Goal: Information Seeking & Learning: Learn about a topic

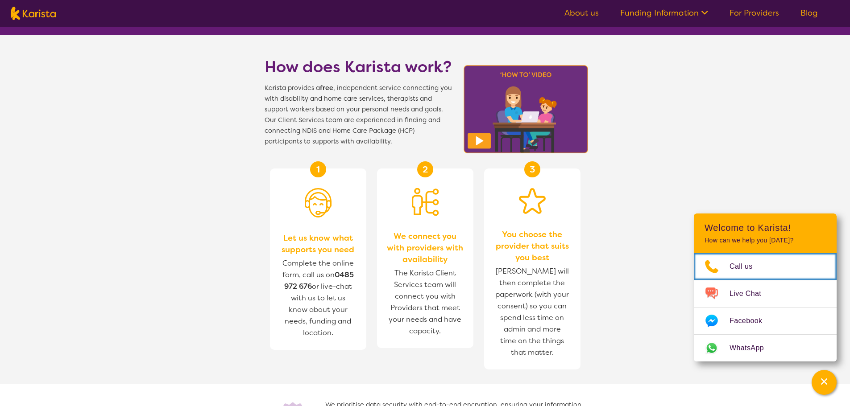
scroll to position [268, 0]
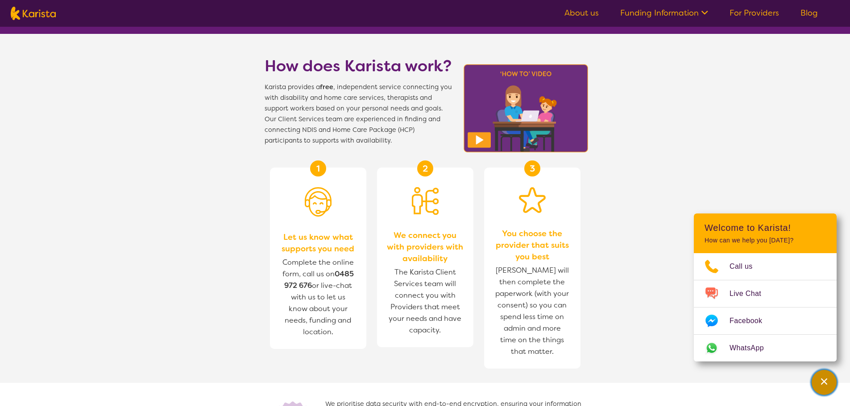
click at [816, 377] on div "Channel Menu" at bounding box center [824, 383] width 18 height 20
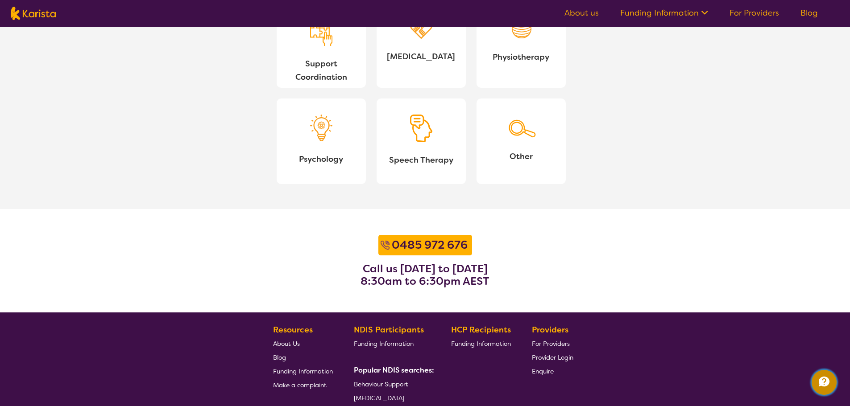
scroll to position [982, 0]
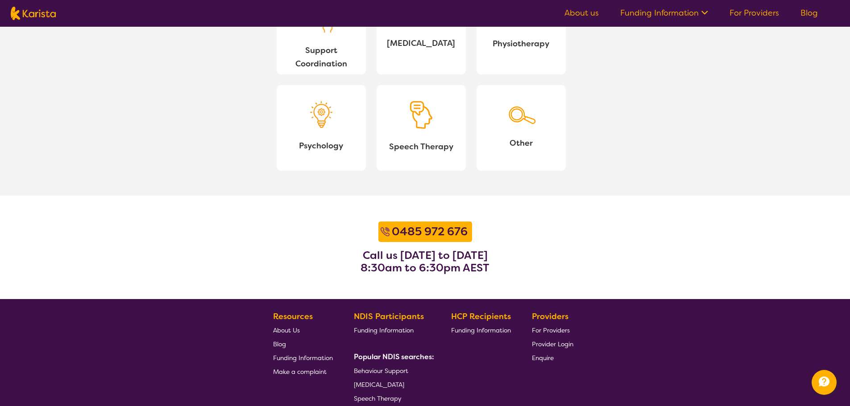
click at [292, 332] on span "About Us" at bounding box center [286, 331] width 27 height 8
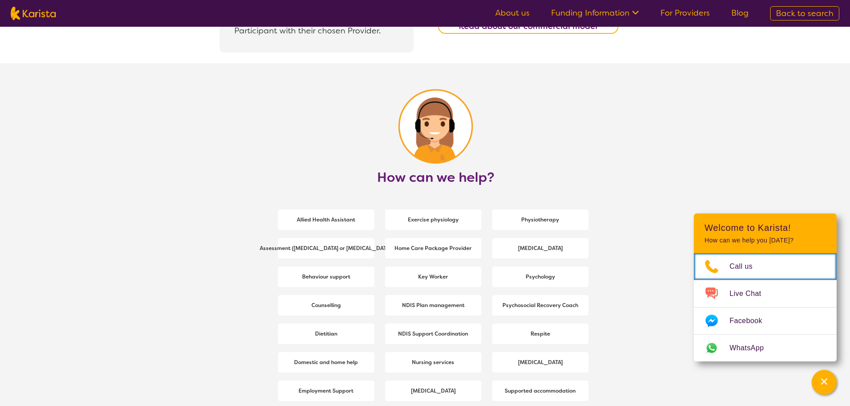
scroll to position [1071, 0]
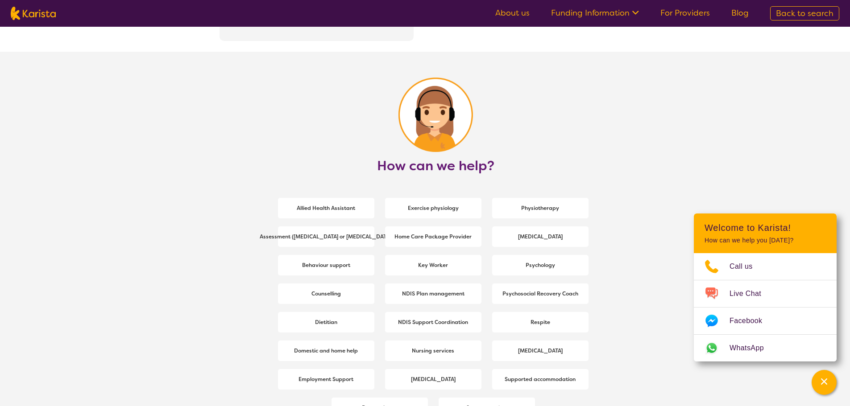
click at [793, 10] on span "Back to search" at bounding box center [805, 13] width 58 height 11
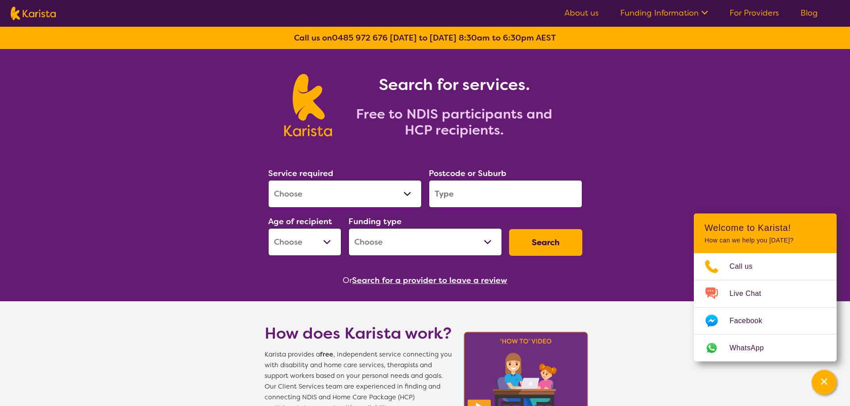
click at [404, 190] on select "Allied Health Assistant Assessment (ADHD or Autism) Behaviour support Counselli…" at bounding box center [344, 194] width 153 height 28
select select "NDIS Support Coordination"
click at [268, 180] on select "Allied Health Assistant Assessment (ADHD or Autism) Behaviour support Counselli…" at bounding box center [344, 194] width 153 height 28
click at [488, 191] on input "search" at bounding box center [505, 194] width 153 height 28
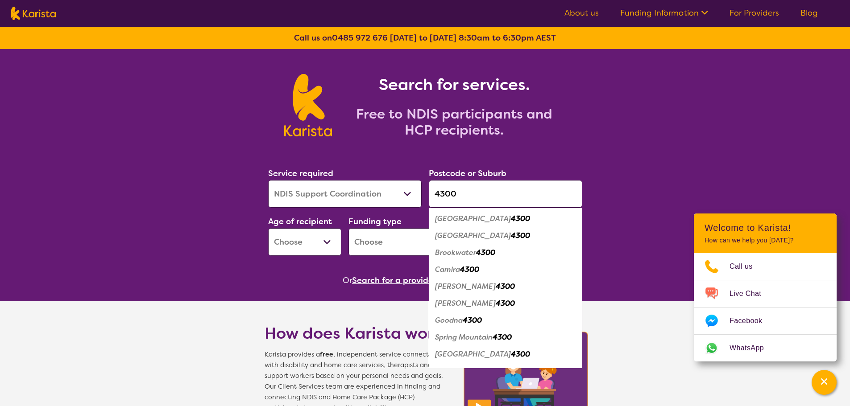
type input "4300"
click at [491, 219] on em "Augustine Heights" at bounding box center [473, 218] width 76 height 9
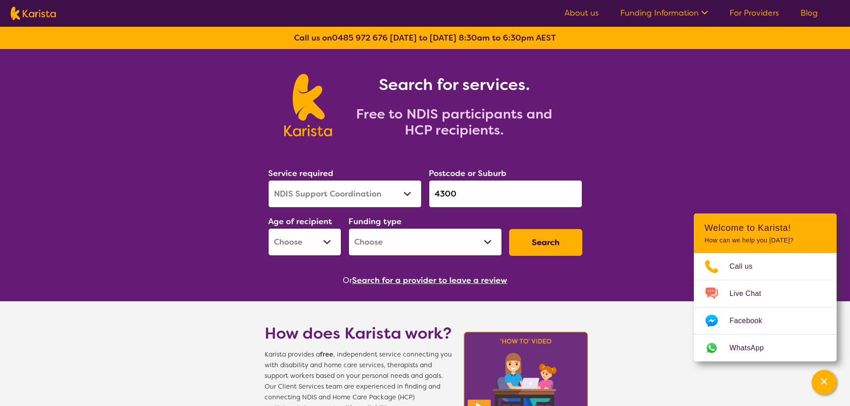
click at [333, 244] on select "Early Childhood - 0 to 9 Child - 10 to 11 Adolescent - 12 to 17 Adult - 18 to 6…" at bounding box center [304, 242] width 73 height 28
select select "CH"
click at [268, 228] on select "Early Childhood - 0 to 9 Child - 10 to 11 Adolescent - 12 to 17 Adult - 18 to 6…" at bounding box center [304, 242] width 73 height 28
click at [493, 237] on select "Home Care Package (HCP) National Disability Insurance Scheme (NDIS) I don't know" at bounding box center [424, 242] width 153 height 28
select select "NDIS"
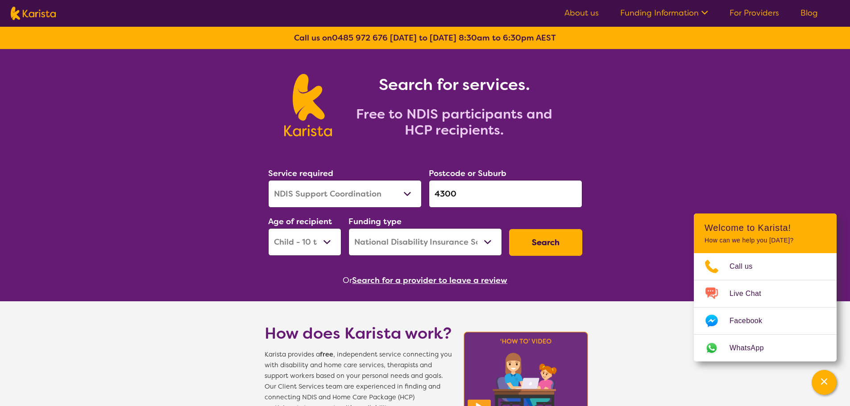
click at [348, 228] on select "Home Care Package (HCP) National Disability Insurance Scheme (NDIS) I don't know" at bounding box center [424, 242] width 153 height 28
click at [541, 239] on button "Search" at bounding box center [545, 242] width 73 height 27
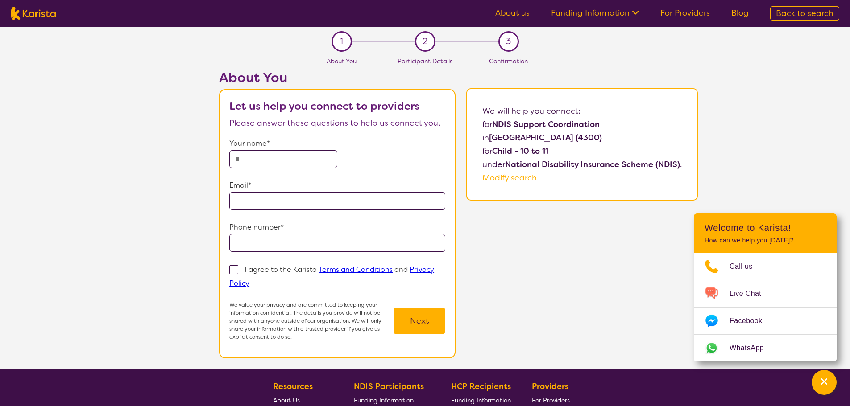
click at [623, 12] on link "Funding Information" at bounding box center [595, 13] width 88 height 11
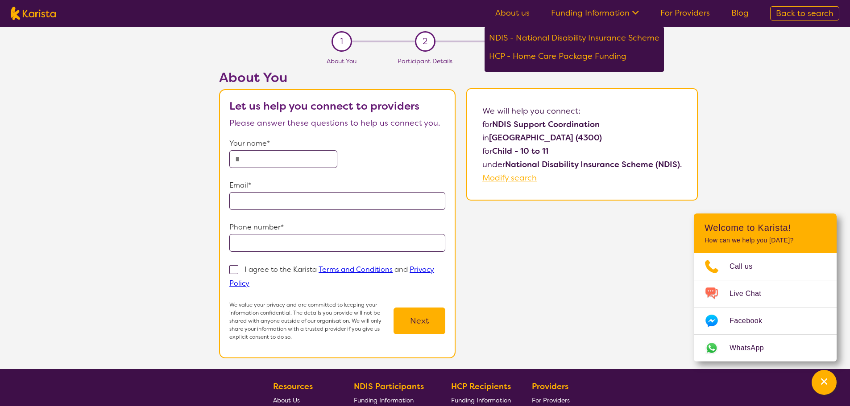
click at [685, 11] on link "For Providers" at bounding box center [685, 13] width 50 height 11
